Goal: Task Accomplishment & Management: Complete application form

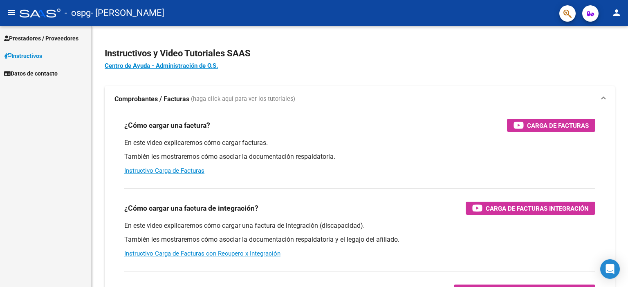
click at [50, 38] on span "Prestadores / Proveedores" at bounding box center [41, 38] width 74 height 9
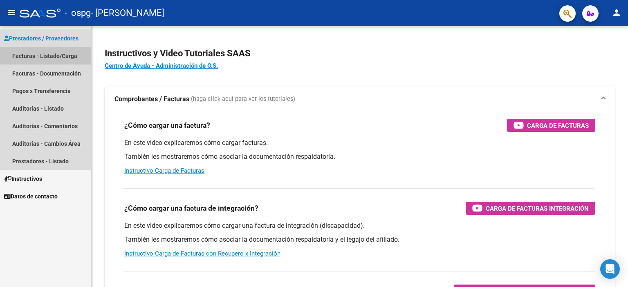
click at [66, 56] on link "Facturas - Listado/Carga" at bounding box center [45, 56] width 91 height 18
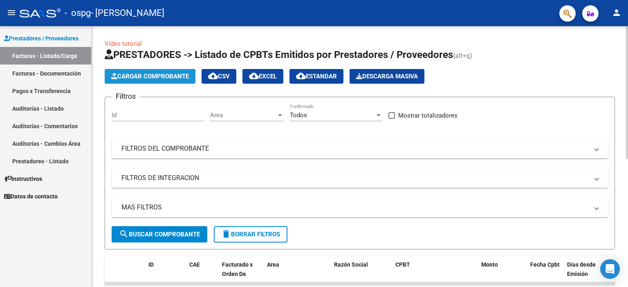
click at [163, 80] on span "Cargar Comprobante" at bounding box center [150, 76] width 78 height 7
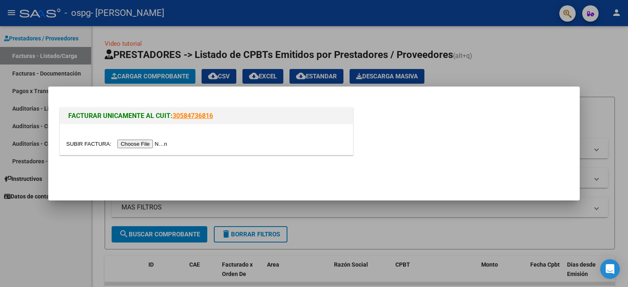
click at [91, 146] on input "file" at bounding box center [117, 144] width 103 height 9
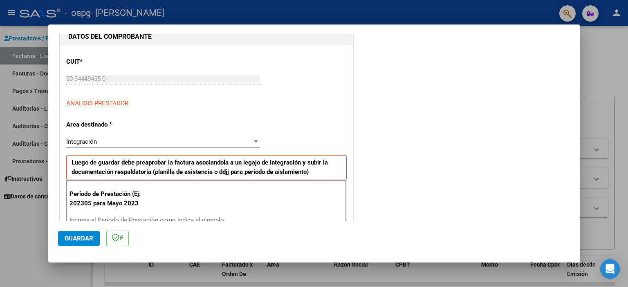
scroll to position [135, 0]
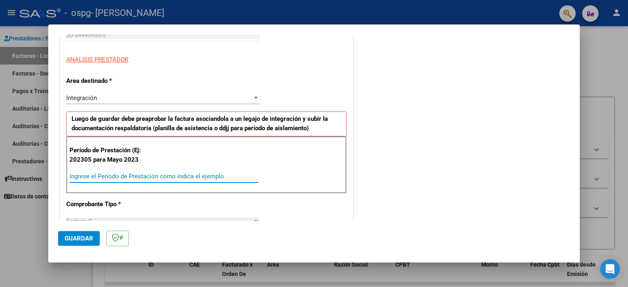
click at [159, 174] on input "Ingrese el Período de Prestación como indica el ejemplo" at bounding box center [164, 176] width 189 height 7
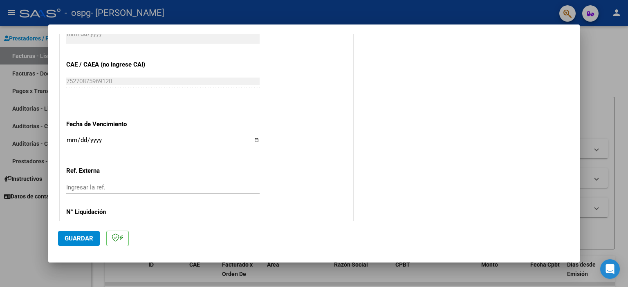
scroll to position [496, 0]
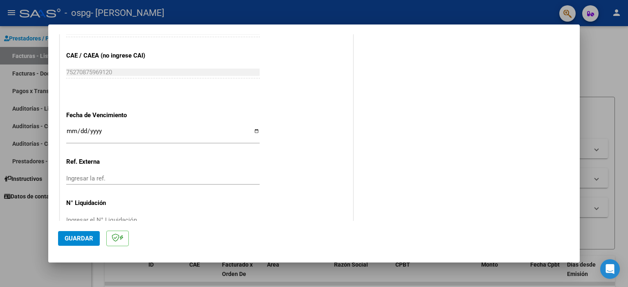
type input "202506"
click at [69, 129] on input "Ingresar la fecha" at bounding box center [162, 134] width 193 height 13
click at [73, 129] on input "Ingresar la fecha" at bounding box center [162, 134] width 193 height 13
type input "[DATE]"
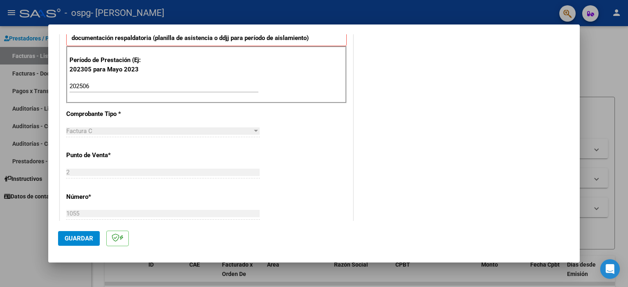
scroll to position [0, 0]
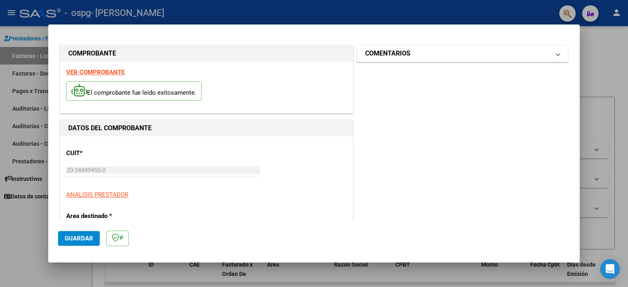
click at [451, 56] on mat-panel-title "COMENTARIOS" at bounding box center [457, 54] width 185 height 10
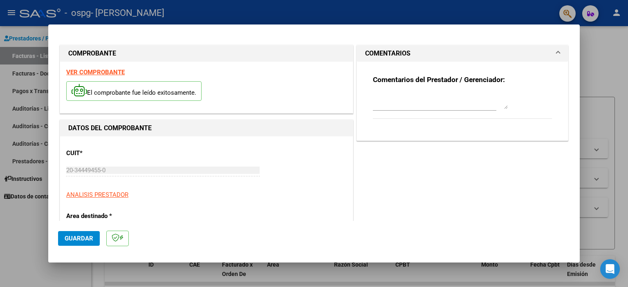
scroll to position [135, 0]
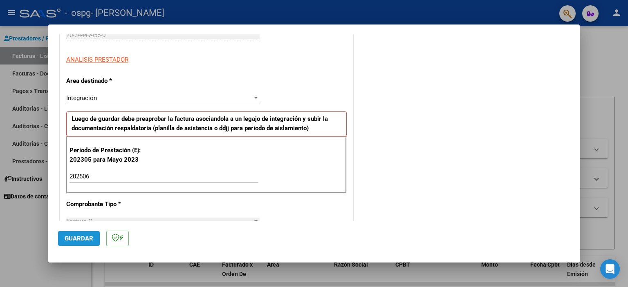
click at [71, 238] on span "Guardar" at bounding box center [79, 238] width 29 height 7
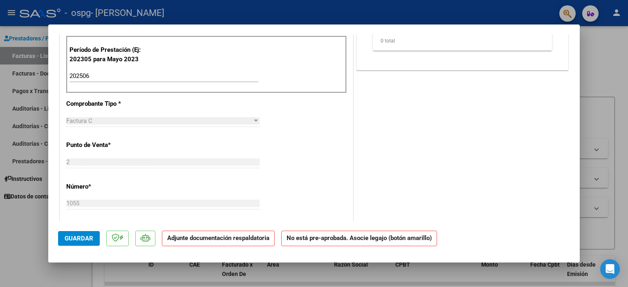
scroll to position [0, 0]
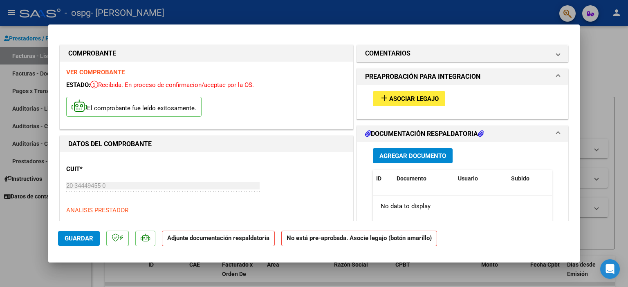
click at [426, 96] on span "Asociar Legajo" at bounding box center [413, 98] width 49 height 7
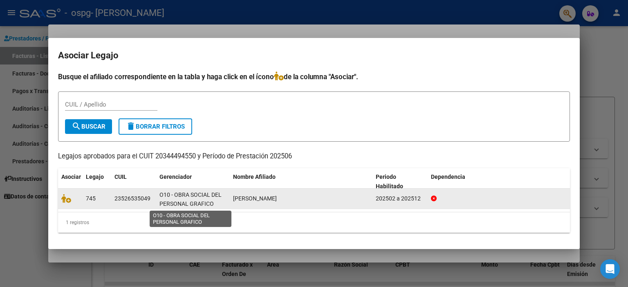
click at [204, 198] on span "O10 - OBRA SOCIAL DEL PERSONAL GRAFICO" at bounding box center [190, 200] width 62 height 16
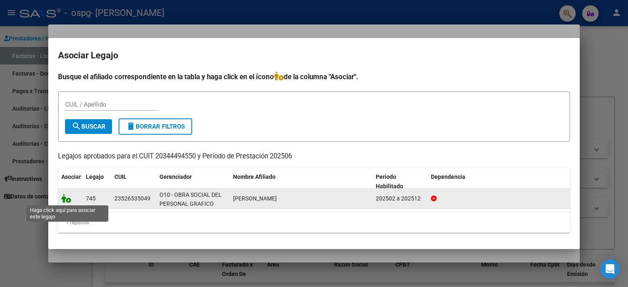
click at [70, 201] on icon at bounding box center [66, 198] width 10 height 9
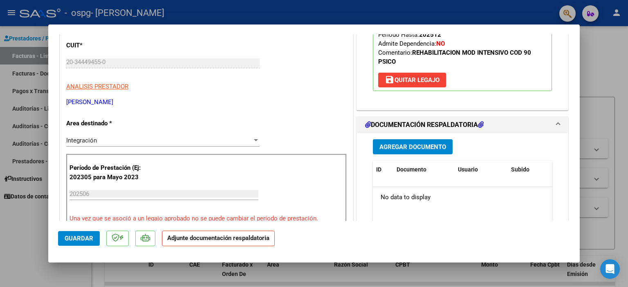
scroll to position [135, 0]
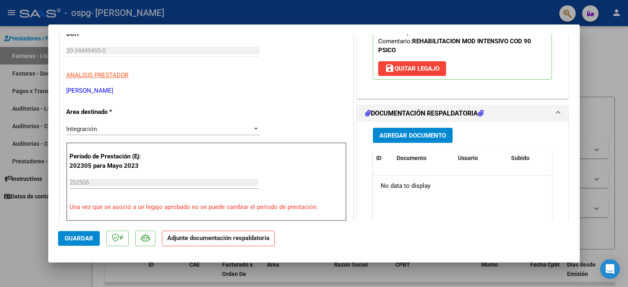
click at [399, 137] on span "Agregar Documento" at bounding box center [412, 135] width 67 height 7
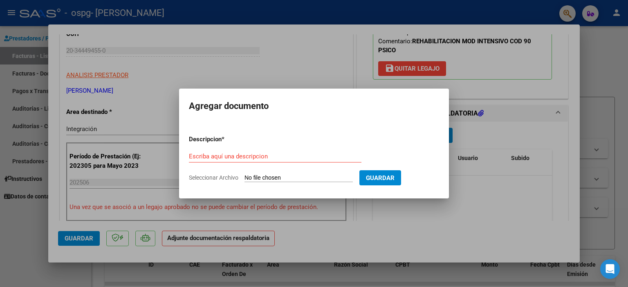
click at [272, 178] on input "Seleccionar Archivo" at bounding box center [299, 179] width 108 height 8
type input "C:\fakepath\[PERSON_NAME] Informe semestral 25.pdf"
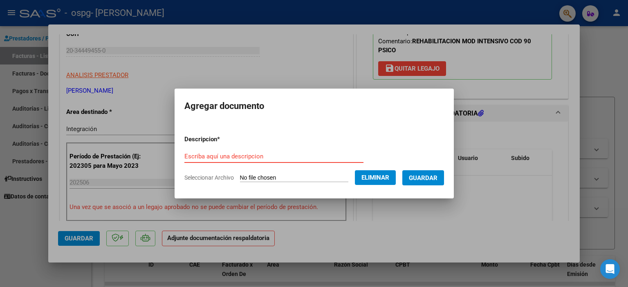
click at [240, 158] on input "Escriba aquí una descripcion" at bounding box center [273, 156] width 179 height 7
type input "informe"
click at [431, 180] on span "Guardar" at bounding box center [423, 178] width 29 height 7
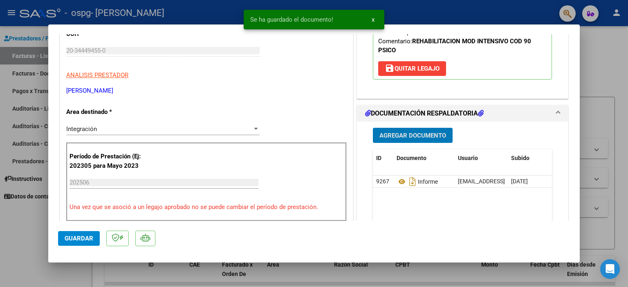
click at [420, 137] on span "Agregar Documento" at bounding box center [412, 135] width 67 height 7
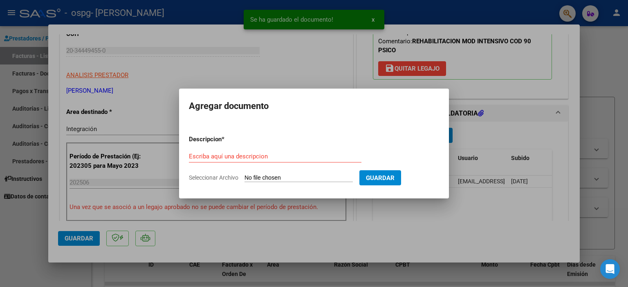
click at [258, 177] on input "Seleccionar Archivo" at bounding box center [299, 179] width 108 height 8
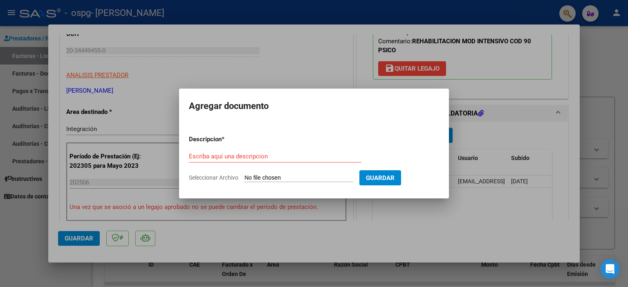
type input "C:\fakepath\[PERSON_NAME][DATE].pdf"
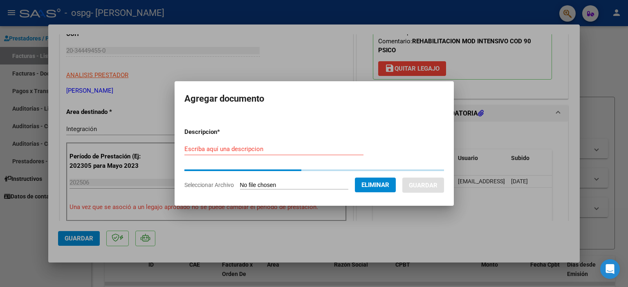
click at [221, 150] on input "Escriba aquí una descripcion" at bounding box center [273, 149] width 179 height 7
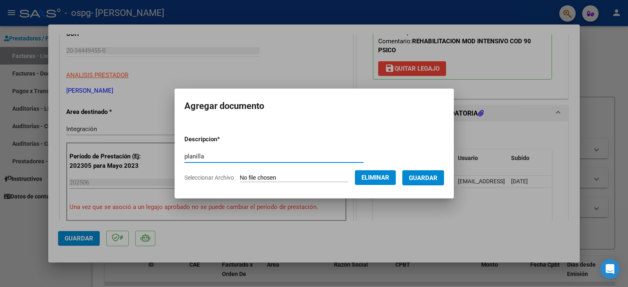
type input "planilla"
click at [420, 177] on span "Guardar" at bounding box center [423, 178] width 29 height 7
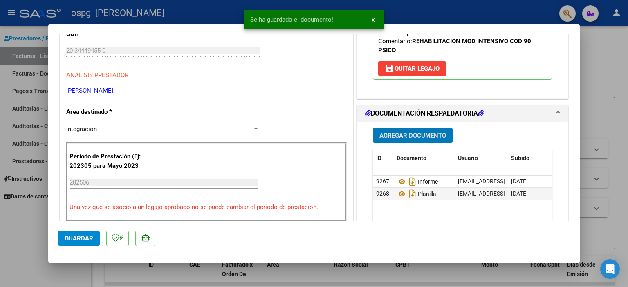
click at [413, 136] on span "Agregar Documento" at bounding box center [412, 135] width 67 height 7
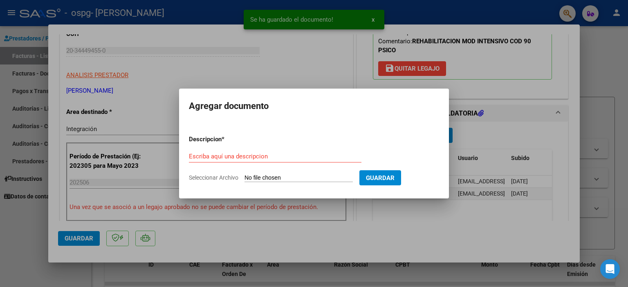
click at [361, 238] on div at bounding box center [314, 143] width 628 height 287
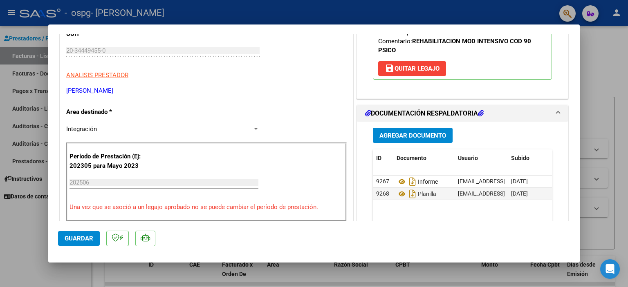
click at [81, 238] on span "Guardar" at bounding box center [79, 238] width 29 height 7
click at [85, 240] on span "Guardar" at bounding box center [79, 238] width 29 height 7
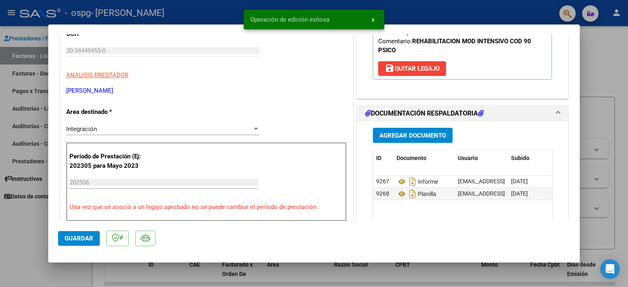
click at [375, 20] on button "x" at bounding box center [373, 19] width 16 height 15
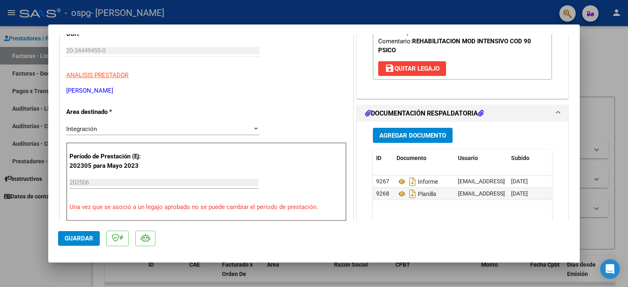
click at [598, 61] on div at bounding box center [314, 143] width 628 height 287
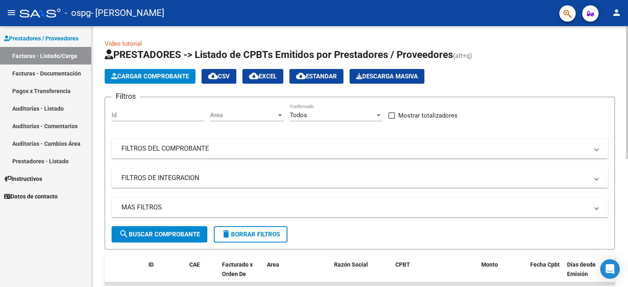
scroll to position [45, 0]
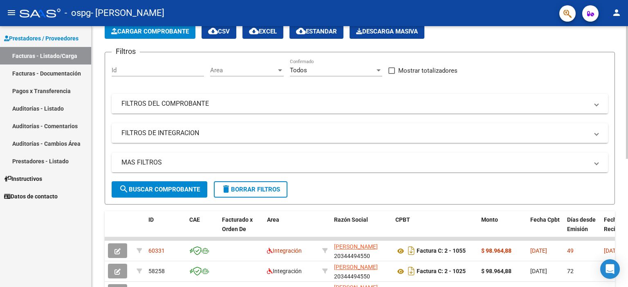
click at [169, 187] on span "search Buscar Comprobante" at bounding box center [159, 189] width 81 height 7
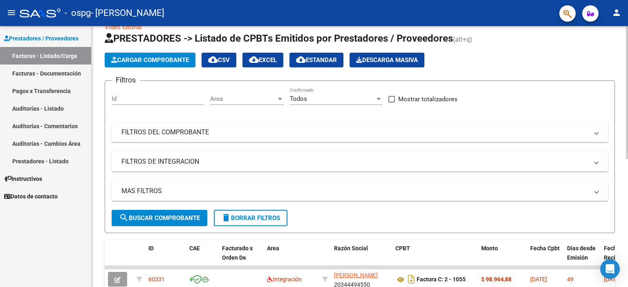
scroll to position [0, 0]
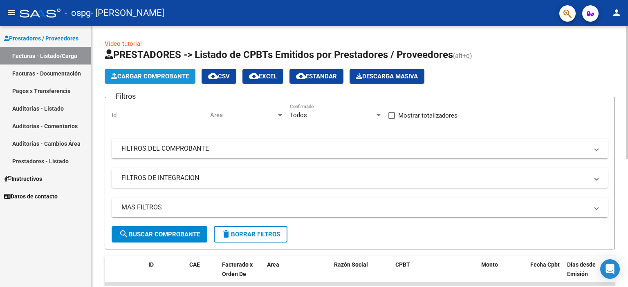
click at [178, 75] on span "Cargar Comprobante" at bounding box center [150, 76] width 78 height 7
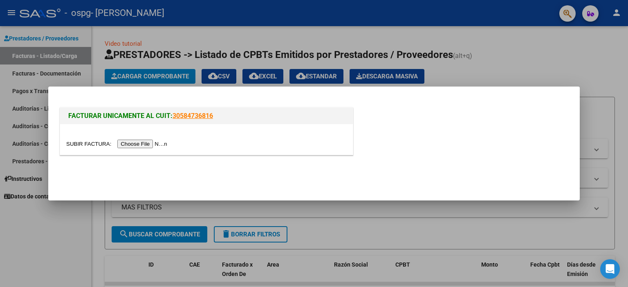
click at [94, 144] on input "file" at bounding box center [117, 144] width 103 height 9
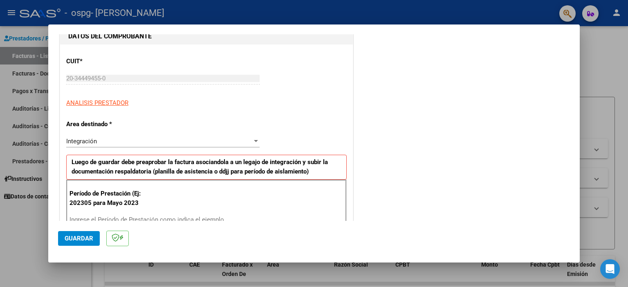
scroll to position [135, 0]
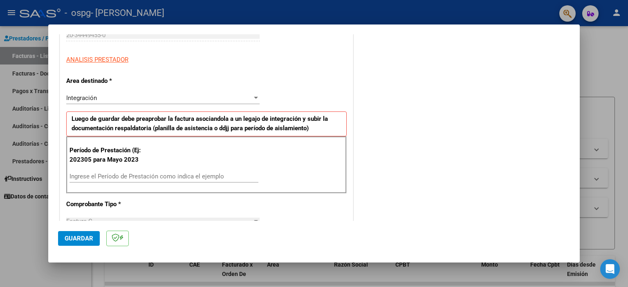
click at [132, 180] on div "Ingrese el Período de Prestación como indica el ejemplo" at bounding box center [164, 177] width 189 height 12
click at [133, 177] on input "Ingrese el Período de Prestación como indica el ejemplo" at bounding box center [164, 176] width 189 height 7
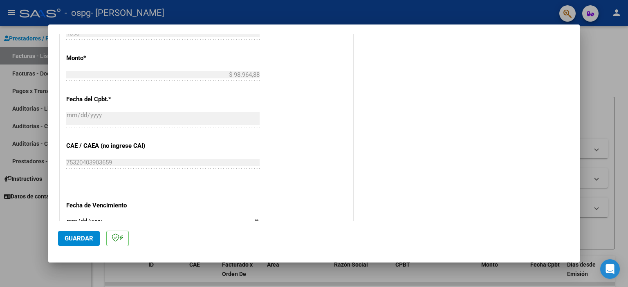
scroll to position [496, 0]
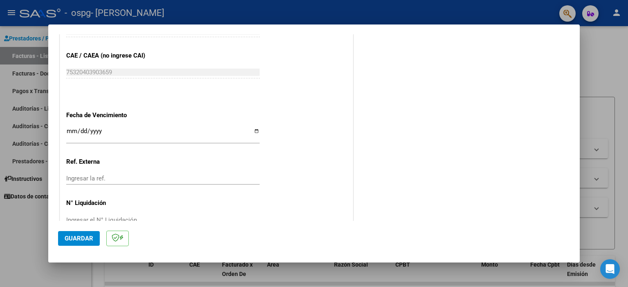
type input "202507"
click at [74, 128] on input "Ingresar la fecha" at bounding box center [162, 134] width 193 height 13
type input "[DATE]"
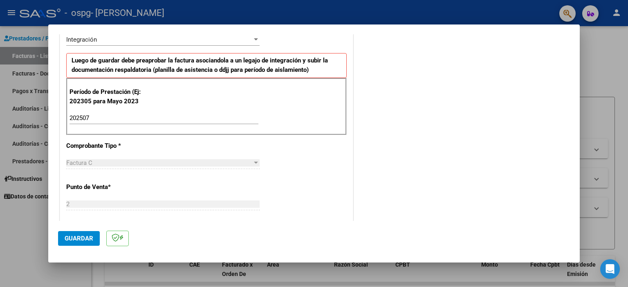
scroll to position [361, 0]
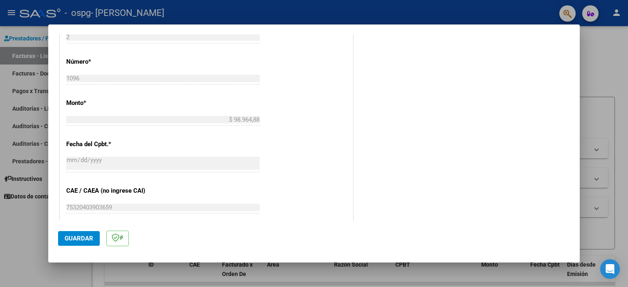
click at [86, 237] on span "Guardar" at bounding box center [79, 238] width 29 height 7
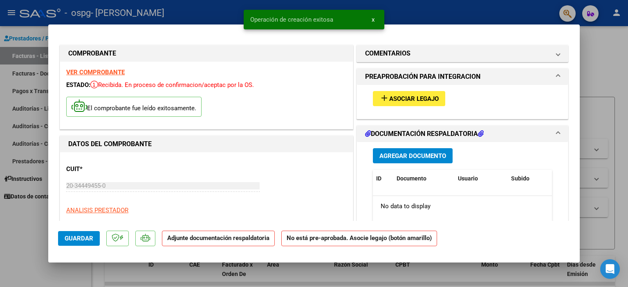
click at [410, 99] on span "Asociar Legajo" at bounding box center [413, 98] width 49 height 7
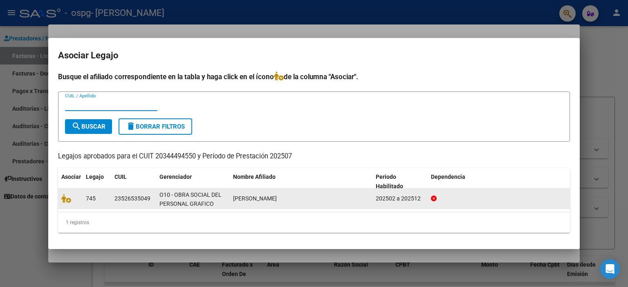
click at [69, 204] on div at bounding box center [70, 198] width 18 height 9
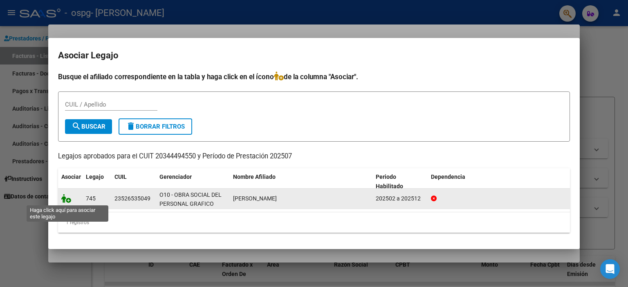
click at [70, 201] on icon at bounding box center [66, 198] width 10 height 9
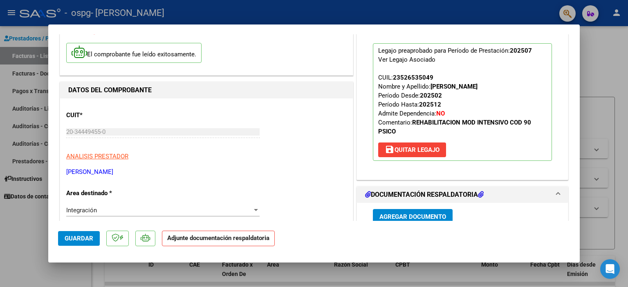
scroll to position [180, 0]
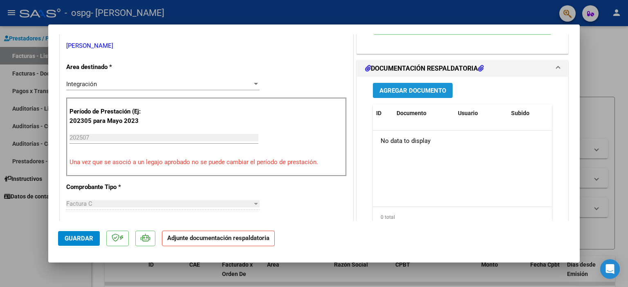
click at [415, 91] on span "Agregar Documento" at bounding box center [412, 90] width 67 height 7
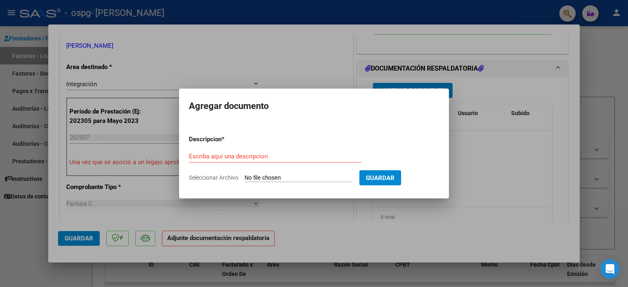
click at [274, 179] on input "Seleccionar Archivo" at bounding box center [299, 179] width 108 height 8
type input "C:\fakepath\[PERSON_NAME][DATE] .pdf"
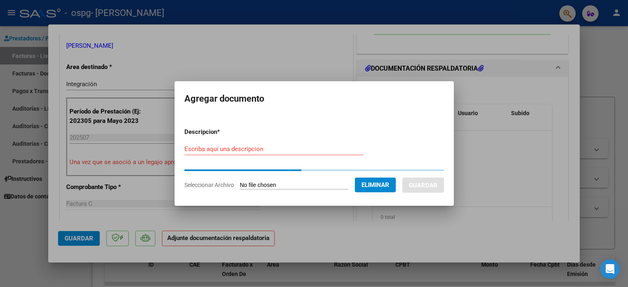
click at [258, 148] on input "Escriba aquí una descripcion" at bounding box center [273, 149] width 179 height 7
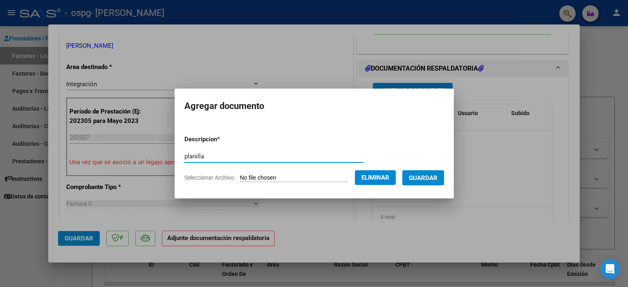
type input "planilla"
click at [428, 179] on span "Guardar" at bounding box center [423, 178] width 29 height 7
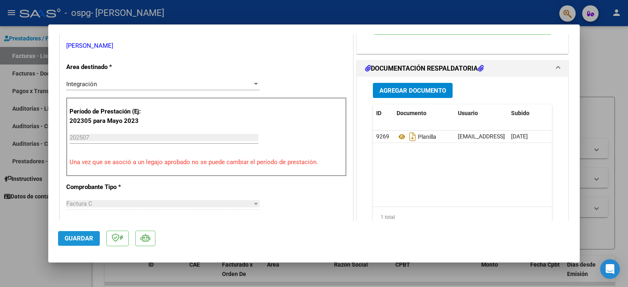
click at [75, 239] on span "Guardar" at bounding box center [79, 238] width 29 height 7
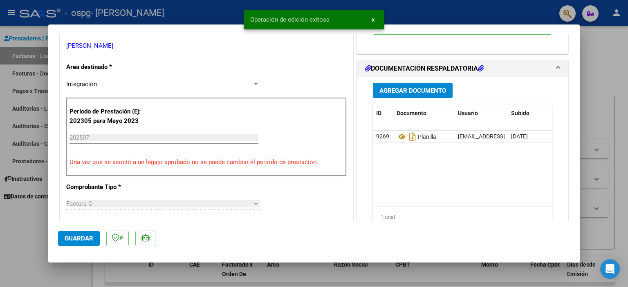
click at [603, 70] on div at bounding box center [314, 143] width 628 height 287
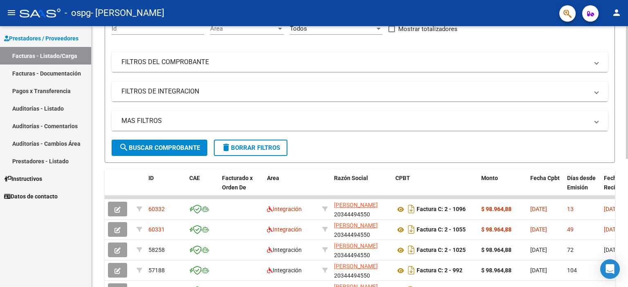
scroll to position [0, 0]
